Goal: Check status: Check status

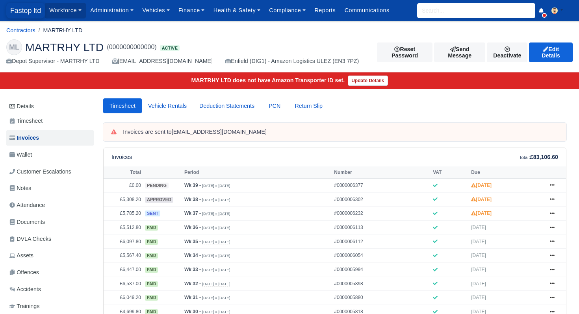
click at [26, 15] on span "Fastop ltd" at bounding box center [25, 11] width 39 height 16
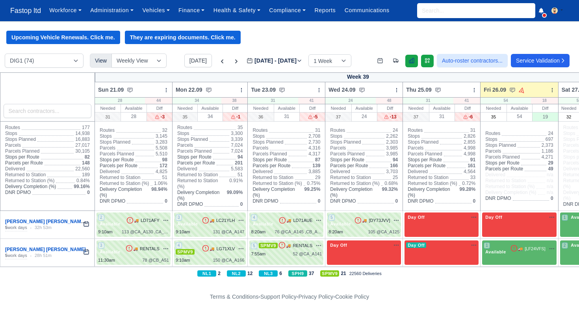
click at [408, 63] on icon at bounding box center [411, 60] width 6 height 6
click at [408, 64] on icon at bounding box center [411, 60] width 6 height 6
